Goal: Information Seeking & Learning: Learn about a topic

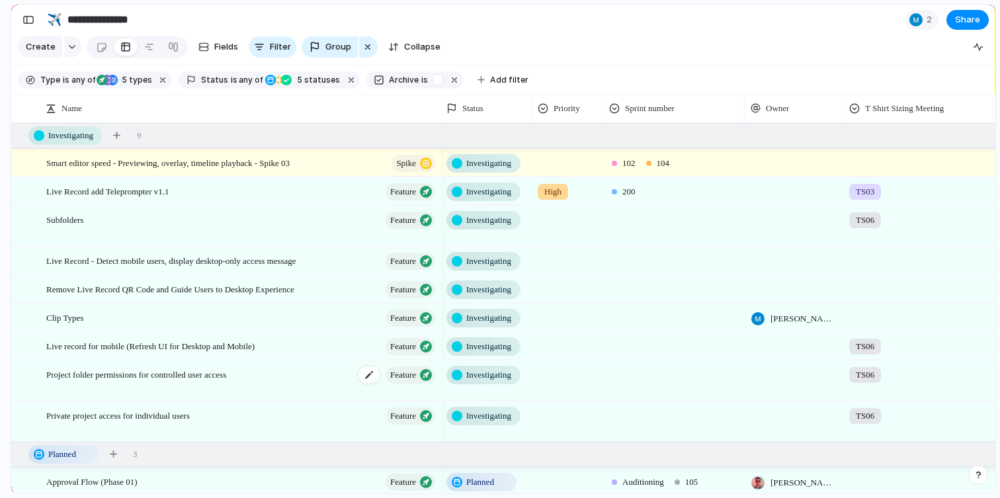
click at [187, 389] on div "Project folder permissions for controlled user access Feature" at bounding box center [241, 381] width 391 height 40
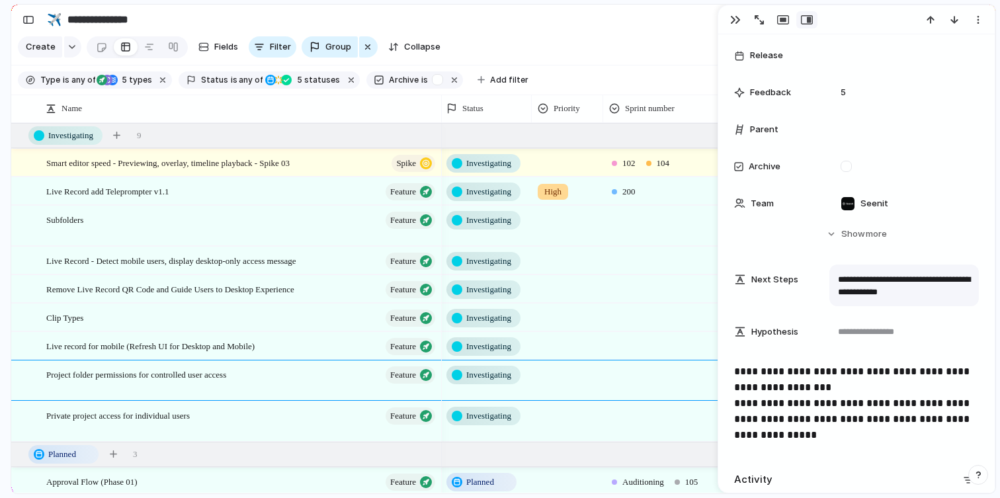
scroll to position [653, 0]
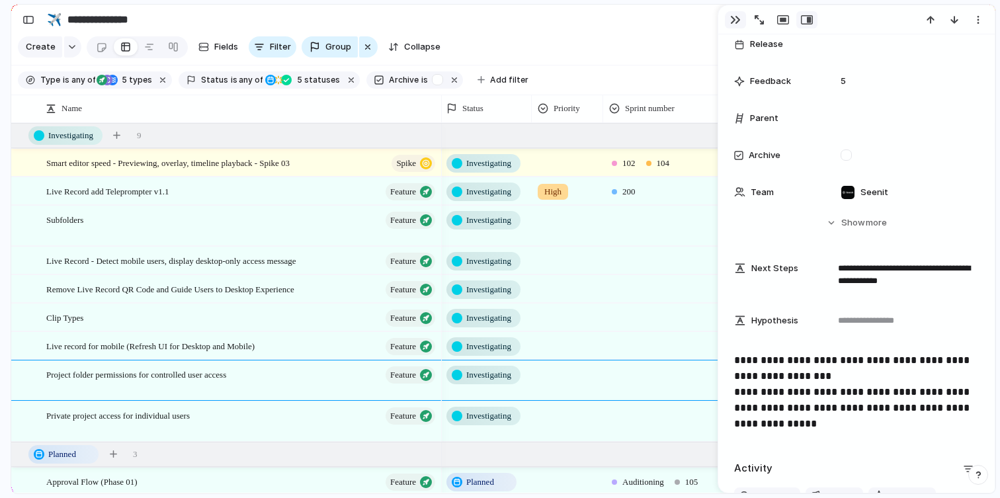
click at [738, 17] on div "button" at bounding box center [735, 20] width 11 height 11
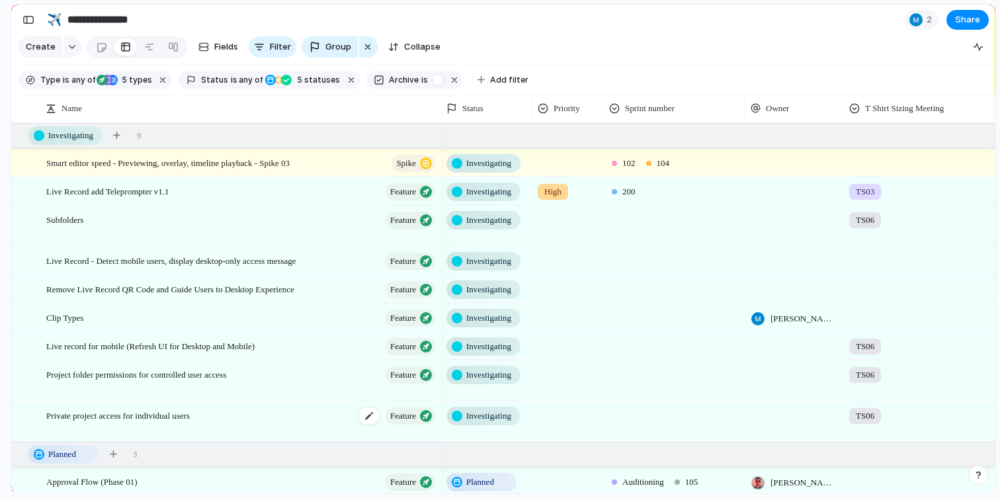
click at [235, 428] on div "Private project access for individual users Feature" at bounding box center [241, 422] width 391 height 40
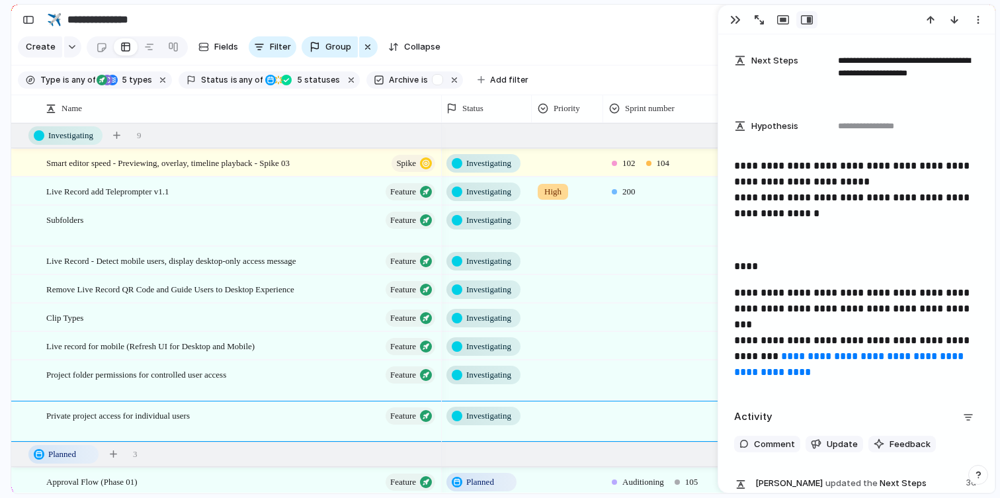
scroll to position [887, 0]
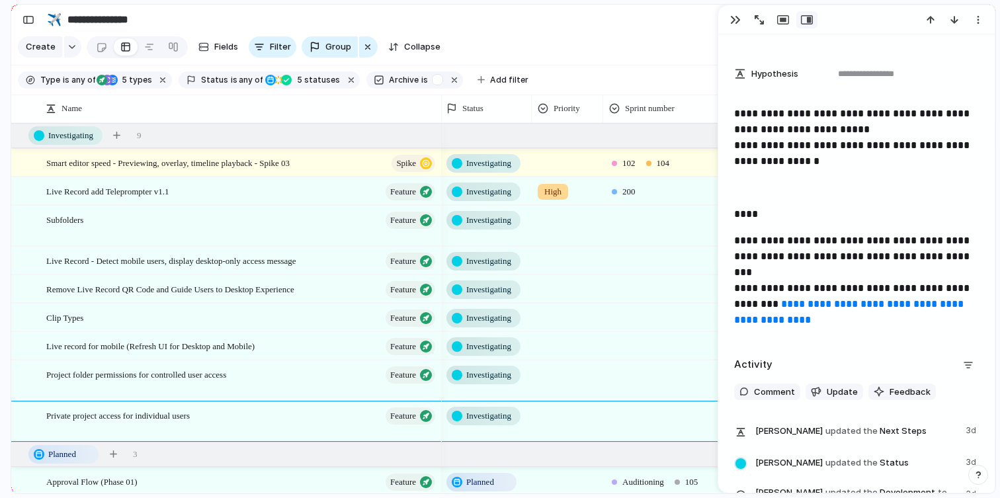
click at [836, 301] on link "**********" at bounding box center [850, 312] width 232 height 26
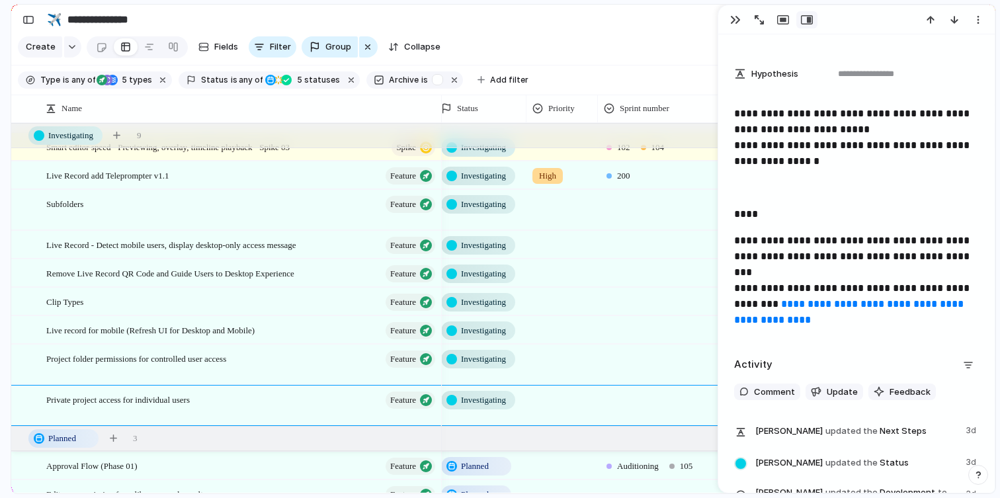
scroll to position [0, 0]
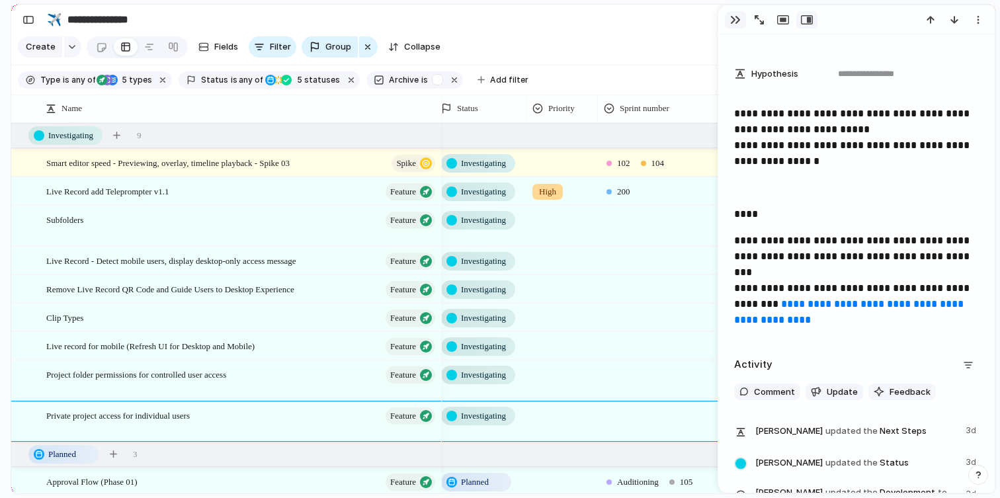
click at [732, 18] on div "button" at bounding box center [735, 20] width 11 height 11
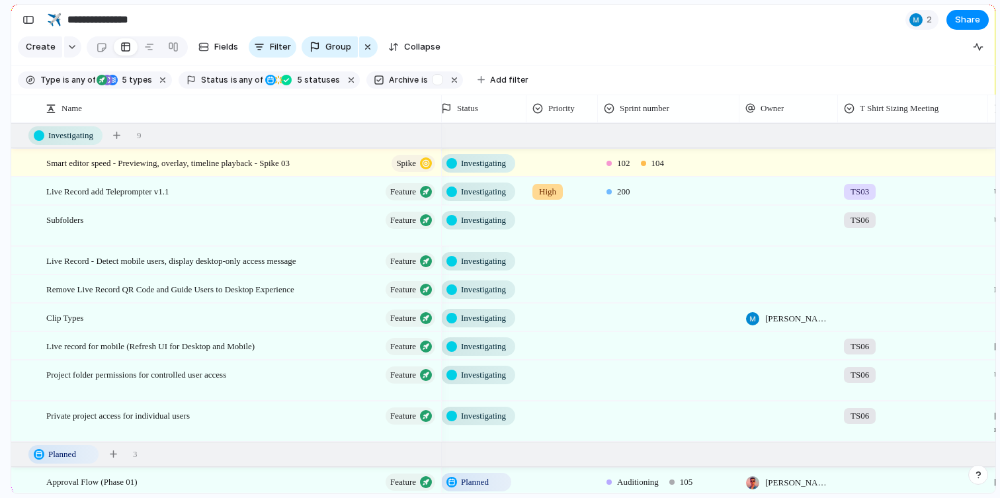
click at [721, 211] on div at bounding box center [668, 217] width 140 height 22
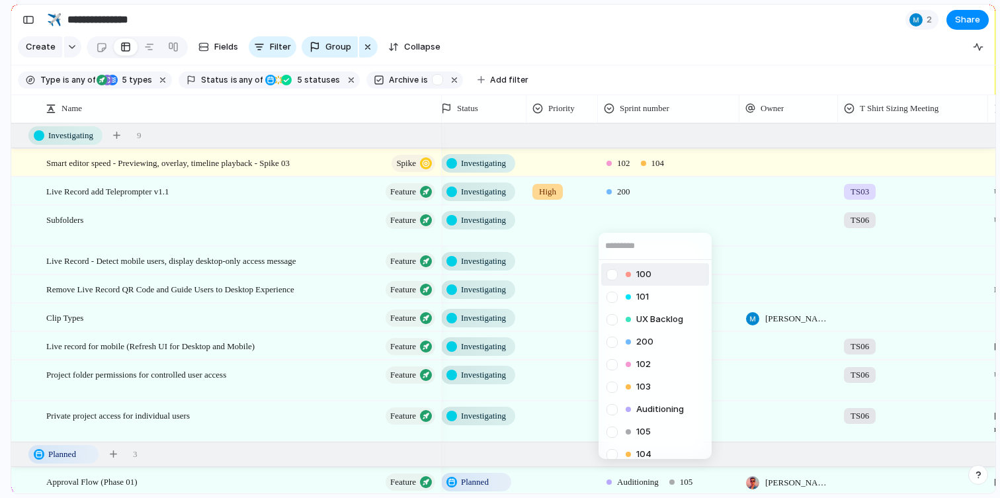
click at [720, 216] on div "100 101 UX Backlog 200 102 103 Auditioning 105 104" at bounding box center [500, 249] width 1000 height 498
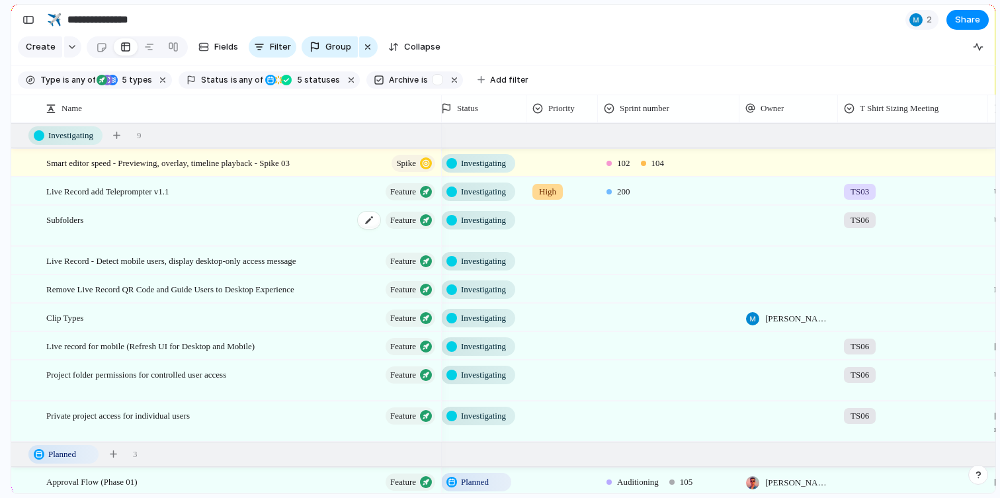
click at [79, 228] on div "Subfolders Feature" at bounding box center [241, 226] width 391 height 40
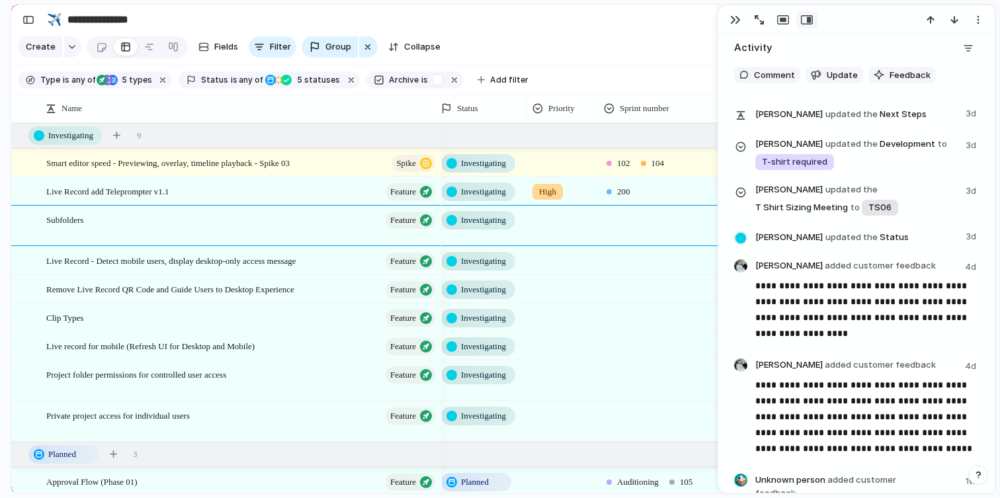
scroll to position [1017, 0]
click at [734, 18] on div "button" at bounding box center [735, 20] width 11 height 11
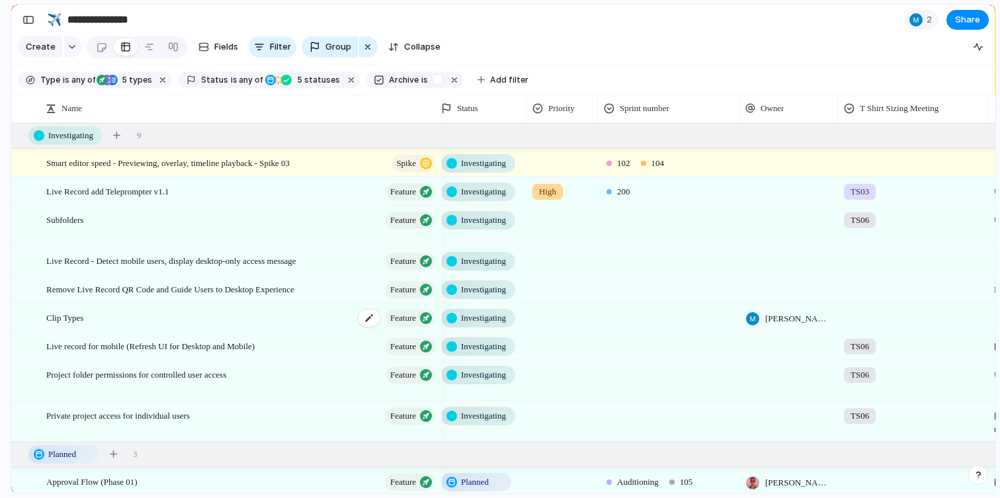
click at [145, 312] on div "Clip Types Feature" at bounding box center [241, 317] width 391 height 27
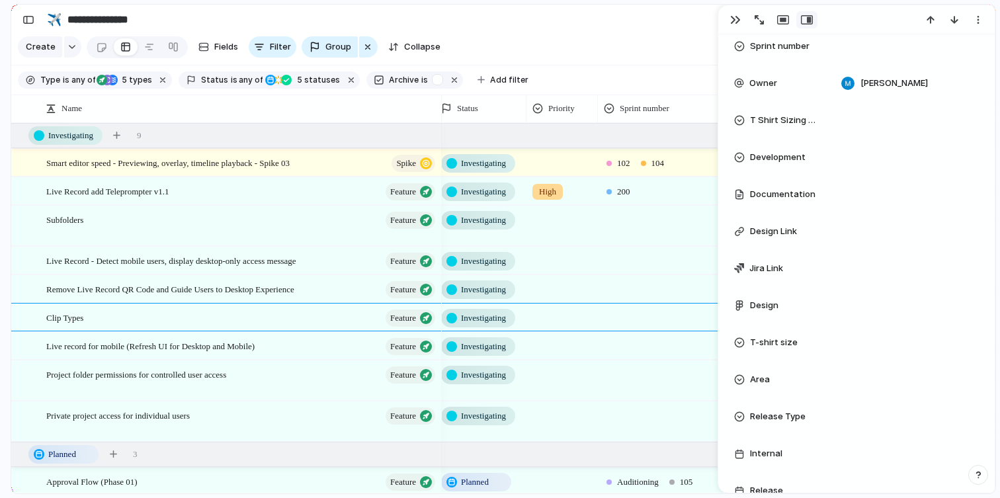
scroll to position [91, 0]
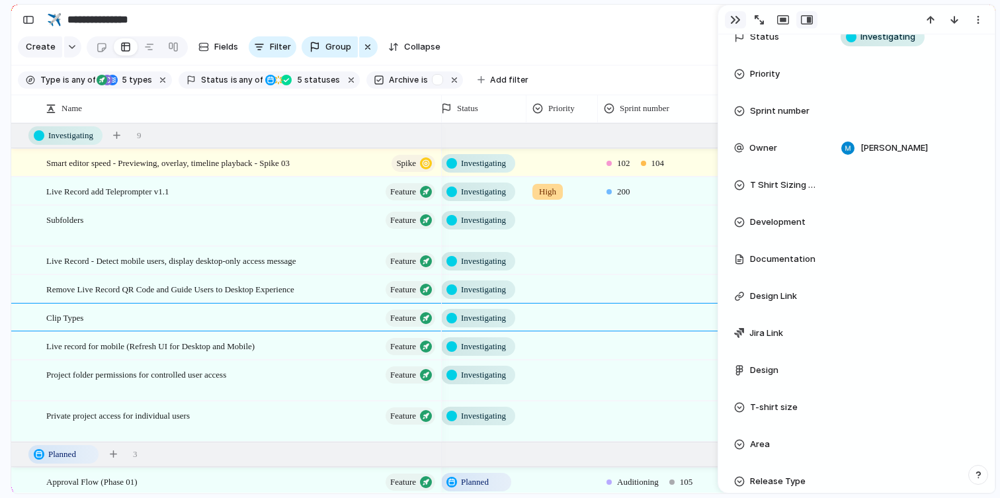
click at [727, 22] on button "button" at bounding box center [735, 19] width 21 height 17
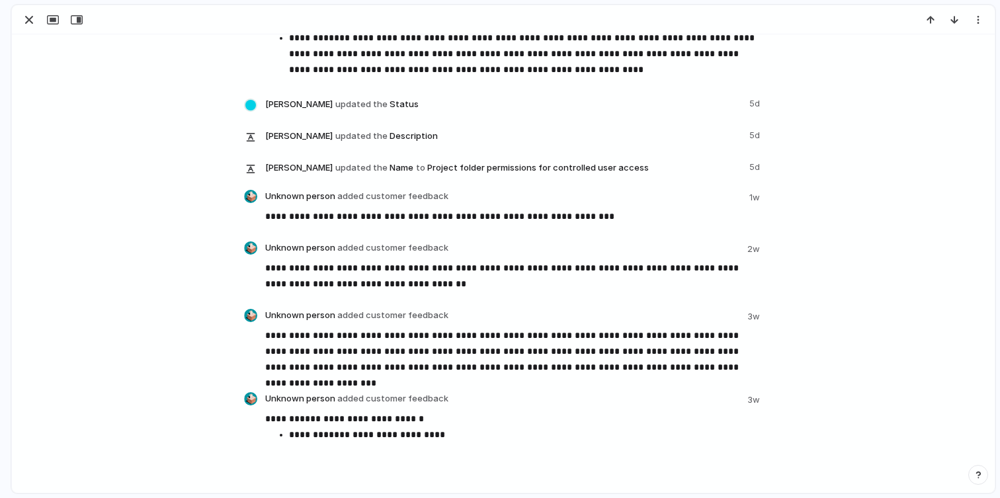
scroll to position [742, 0]
